Goal: Information Seeking & Learning: Learn about a topic

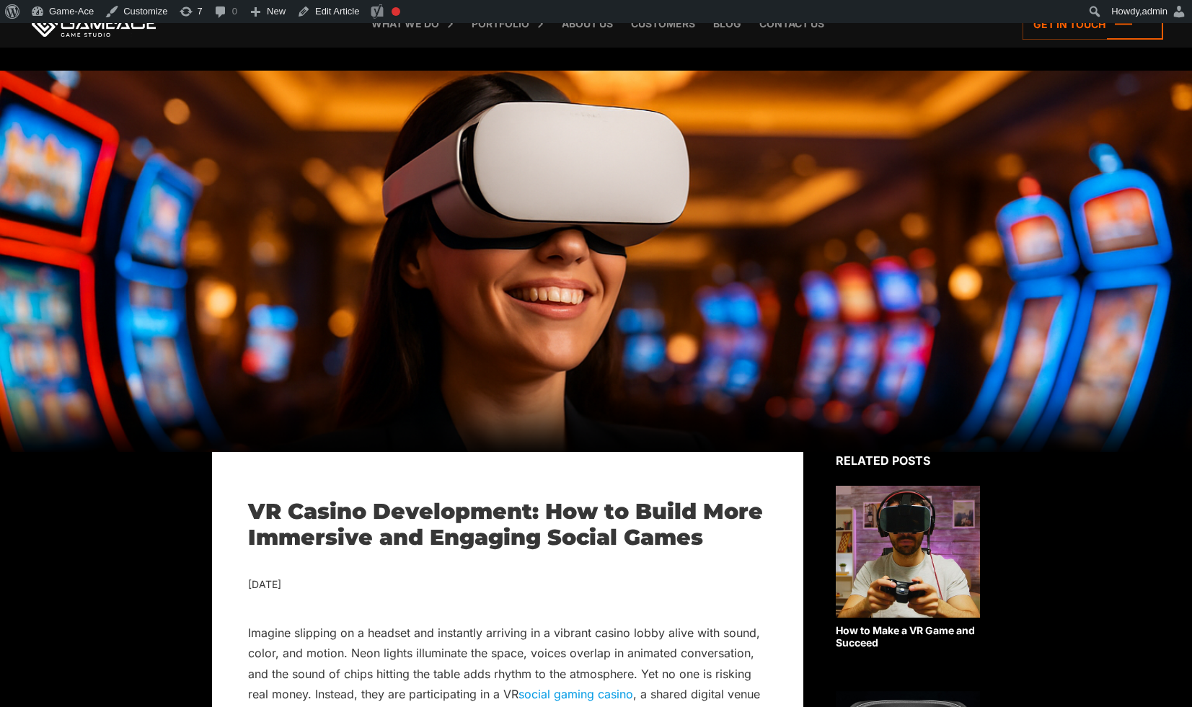
click at [481, 515] on h1 "VR Casino Development: How to Build More Immersive and Engaging Social Games" at bounding box center [507, 525] width 519 height 52
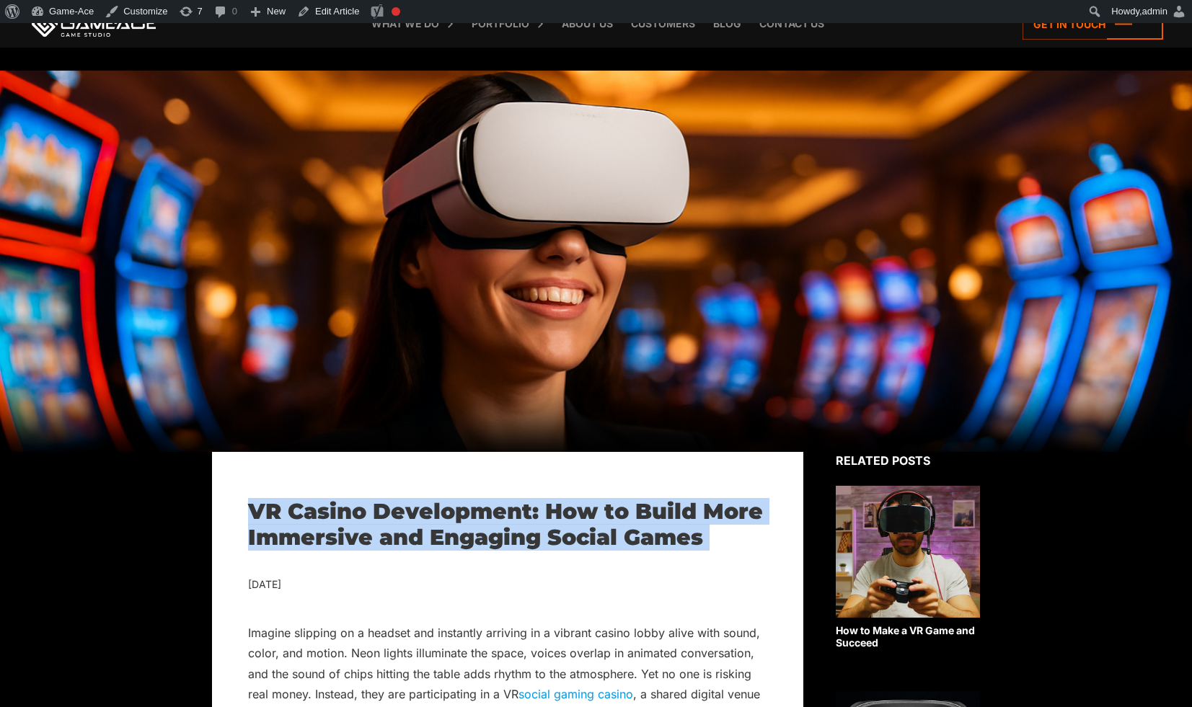
click at [481, 515] on h1 "VR Casino Development: How to Build More Immersive and Engaging Social Games" at bounding box center [507, 525] width 519 height 52
copy div "VR Casino Development: How to Build More Immersive and Engaging Social Games"
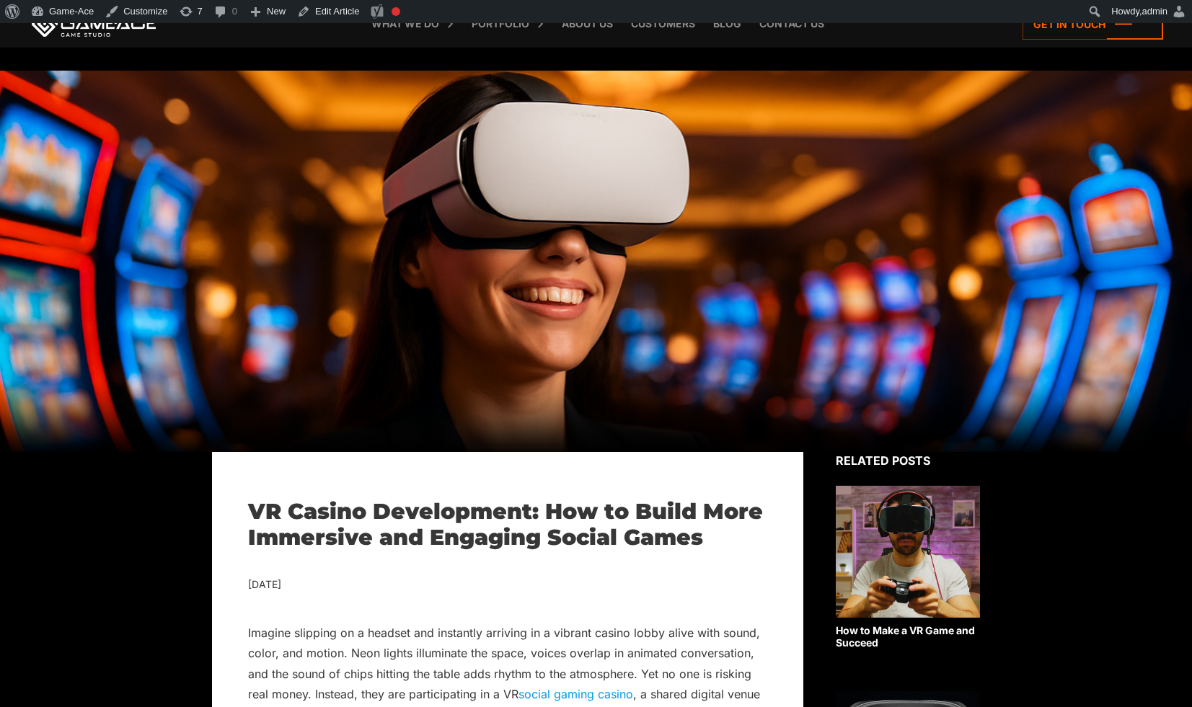
click at [783, 425] on div at bounding box center [596, 261] width 1192 height 381
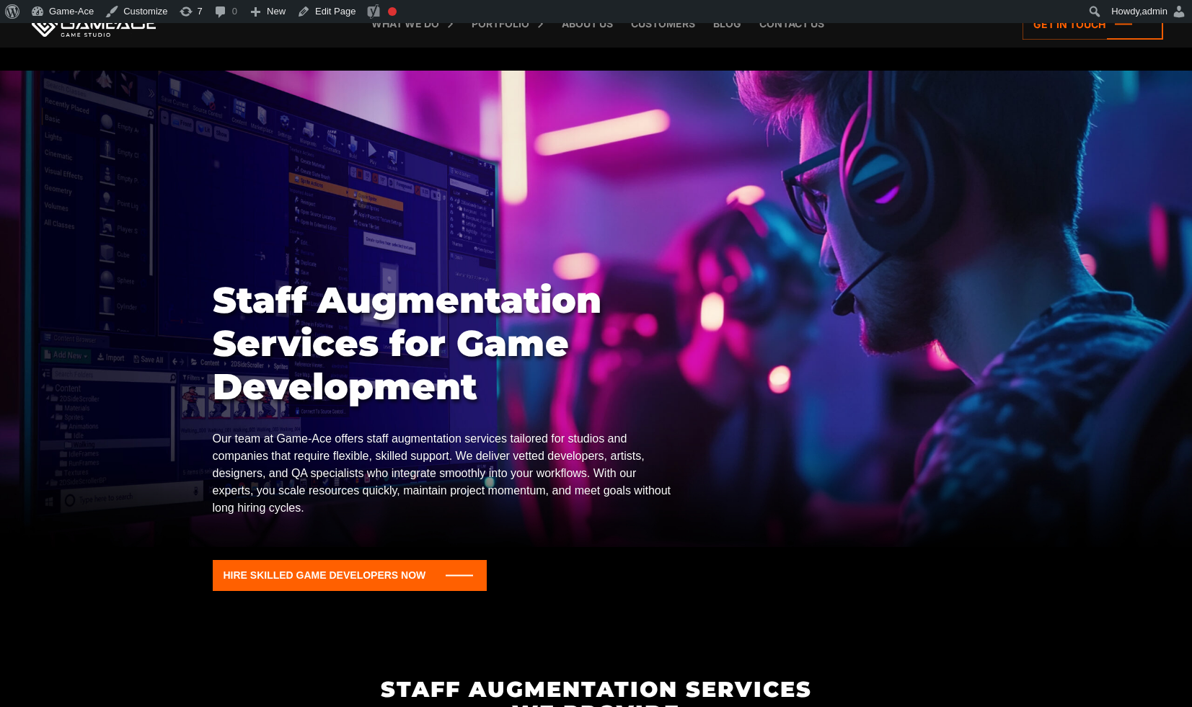
click at [489, 325] on h1 "Staff Augmentation Services for Game Development" at bounding box center [443, 344] width 460 height 130
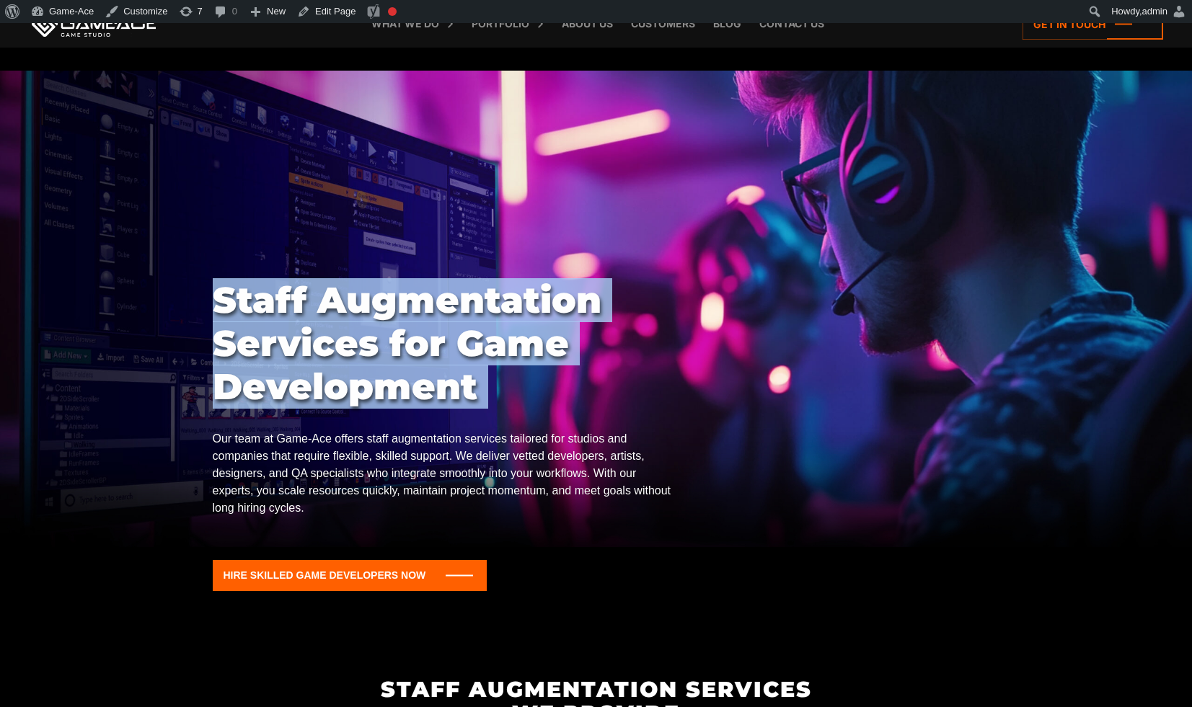
click at [489, 325] on h1 "Staff Augmentation Services for Game Development" at bounding box center [443, 344] width 460 height 130
copy div "Staff Augmentation Services for Game Development"
click at [894, 345] on div "Staff Augmentation Services for Game Development Our team at Game-Ace offers st…" at bounding box center [596, 451] width 767 height 345
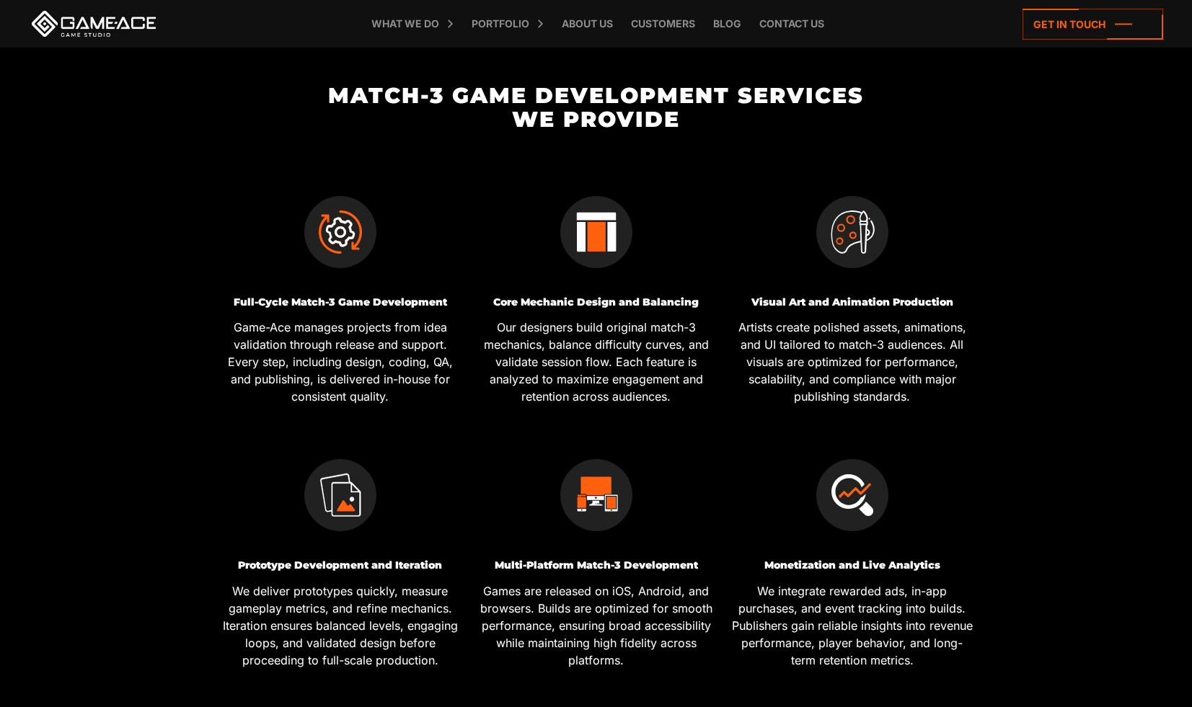
click at [120, 26] on link at bounding box center [94, 24] width 130 height 26
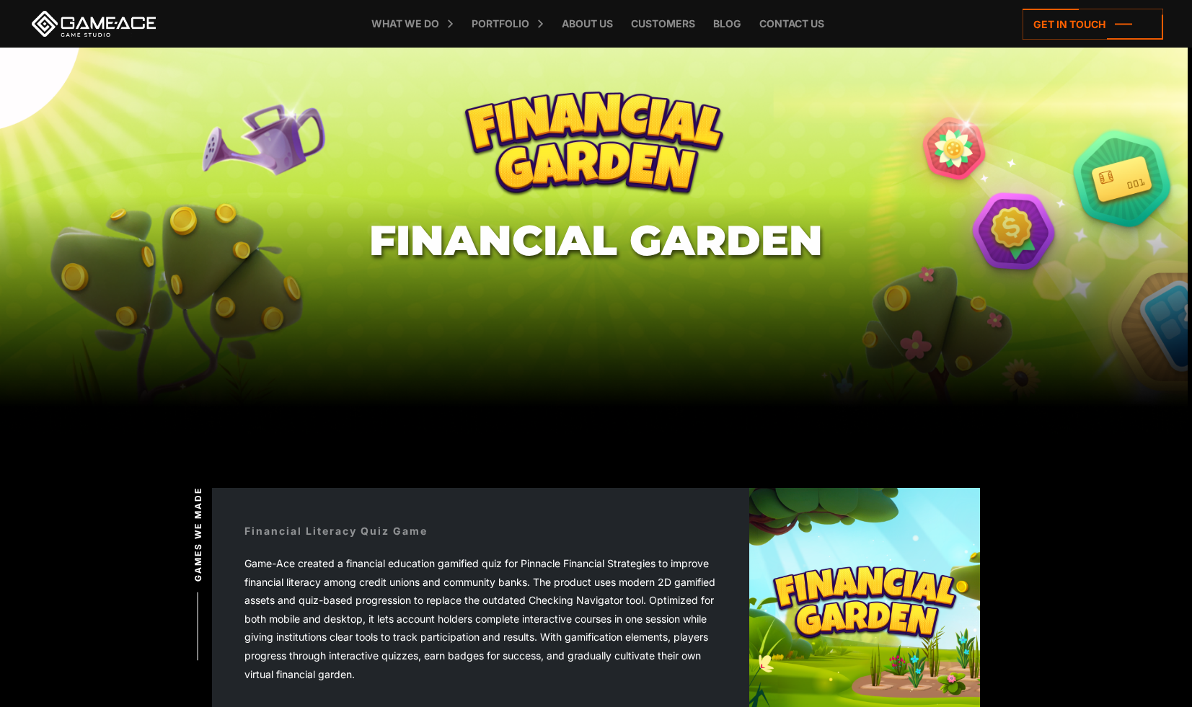
click at [1007, 220] on section "Financial Garden" at bounding box center [596, 241] width 1192 height 386
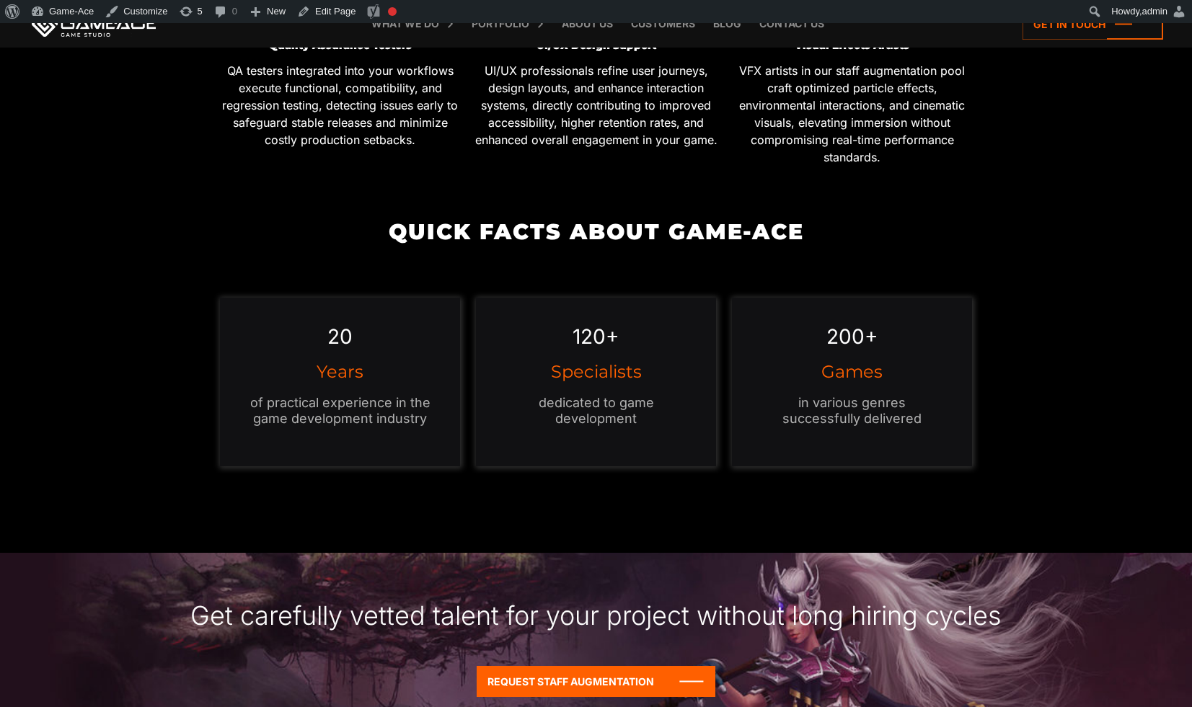
scroll to position [1288, 0]
